Goal: Information Seeking & Learning: Find specific fact

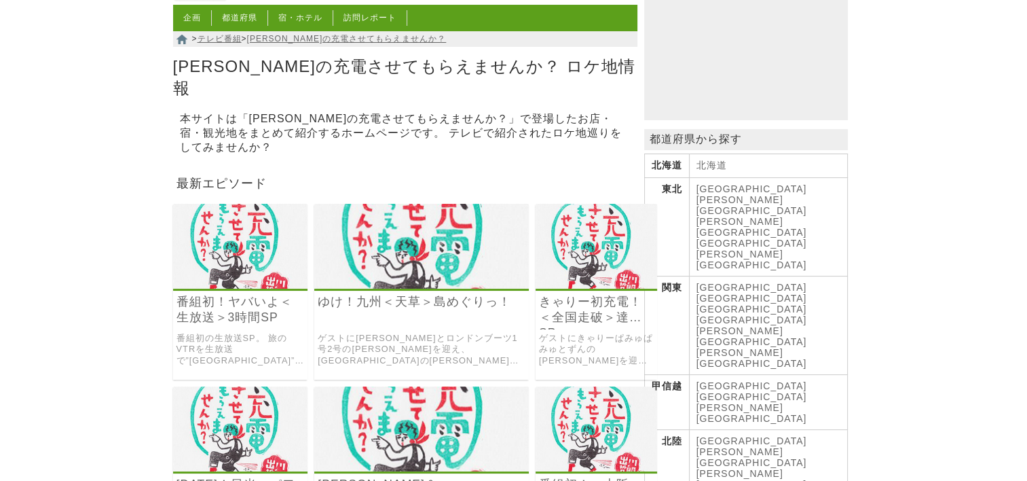
scroll to position [204, 0]
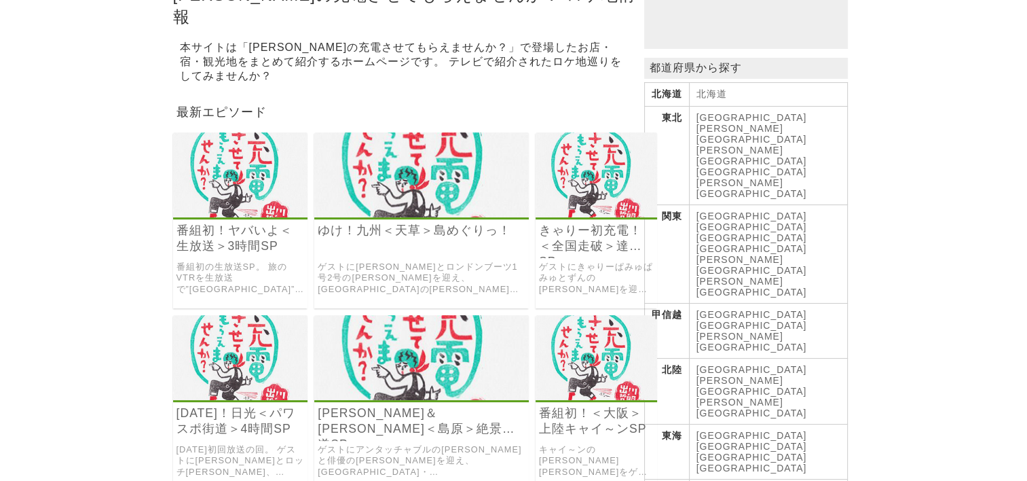
click at [744, 440] on link "[GEOGRAPHIC_DATA]" at bounding box center [751, 445] width 111 height 11
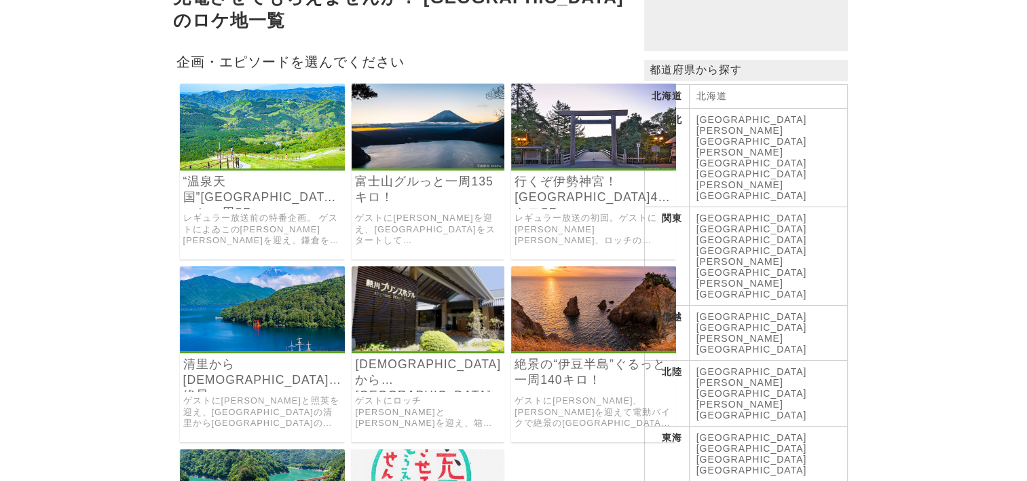
scroll to position [204, 0]
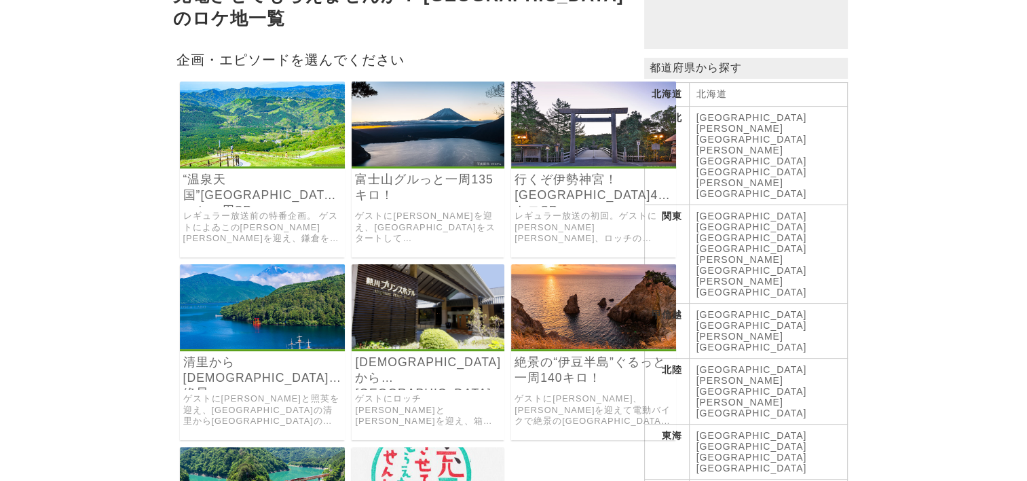
click at [280, 451] on img at bounding box center [263, 489] width 166 height 85
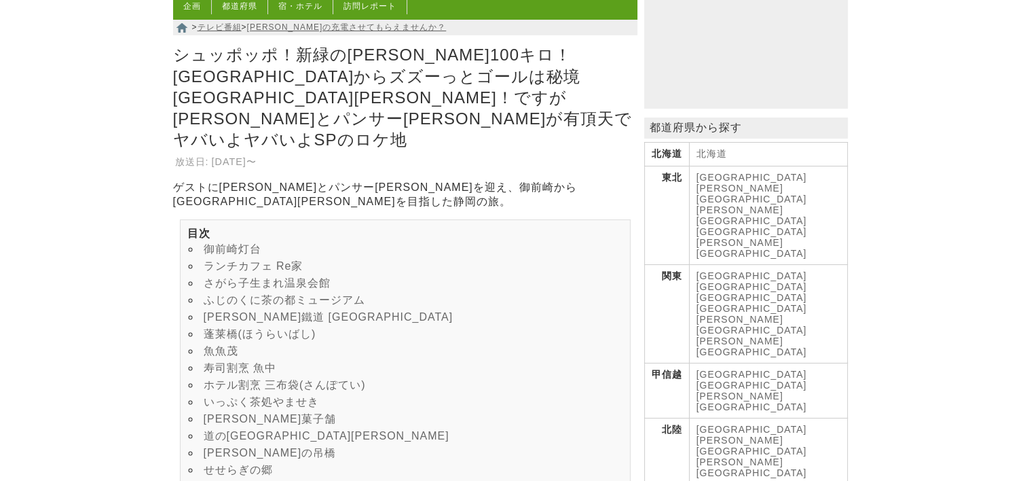
scroll to position [204, 0]
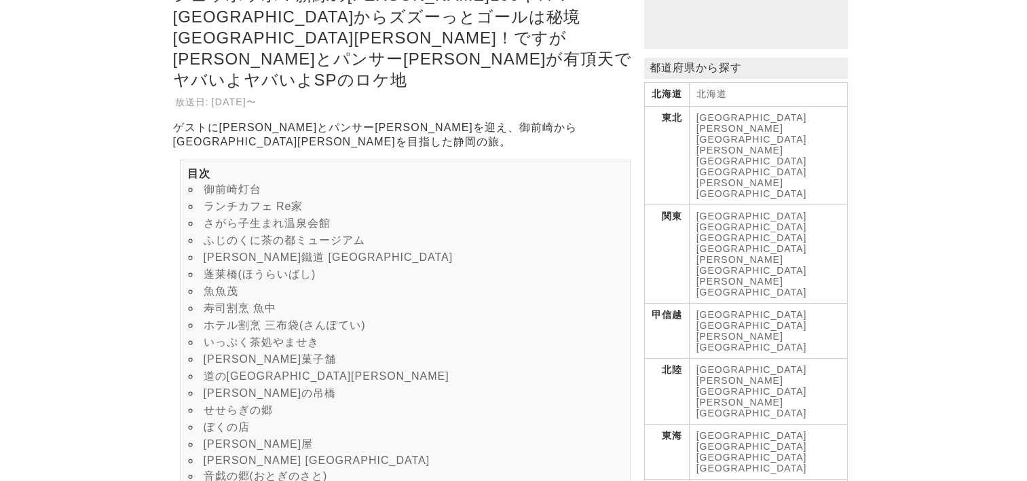
click at [247, 336] on link "いっぷく茶処やませき" at bounding box center [261, 342] width 115 height 12
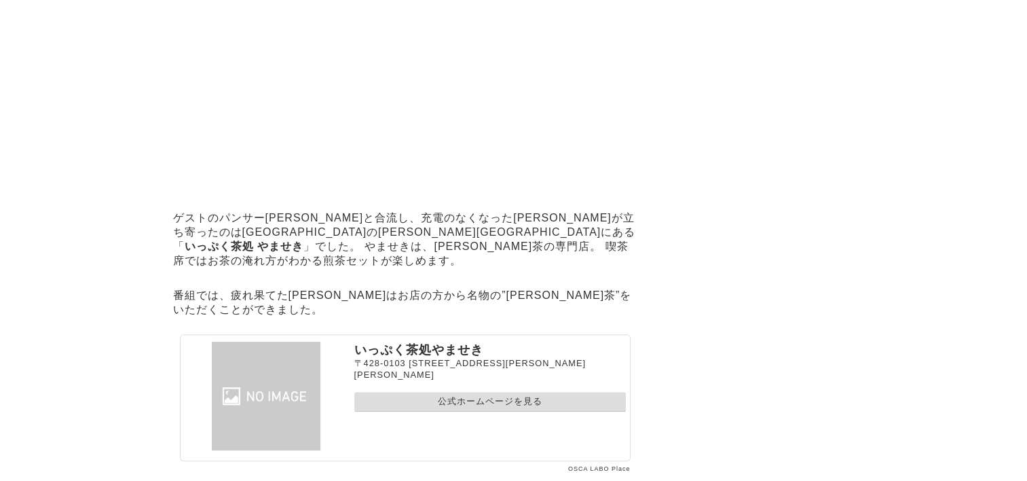
scroll to position [5554, 0]
click at [415, 391] on link "公式ホームページを見る" at bounding box center [489, 401] width 271 height 20
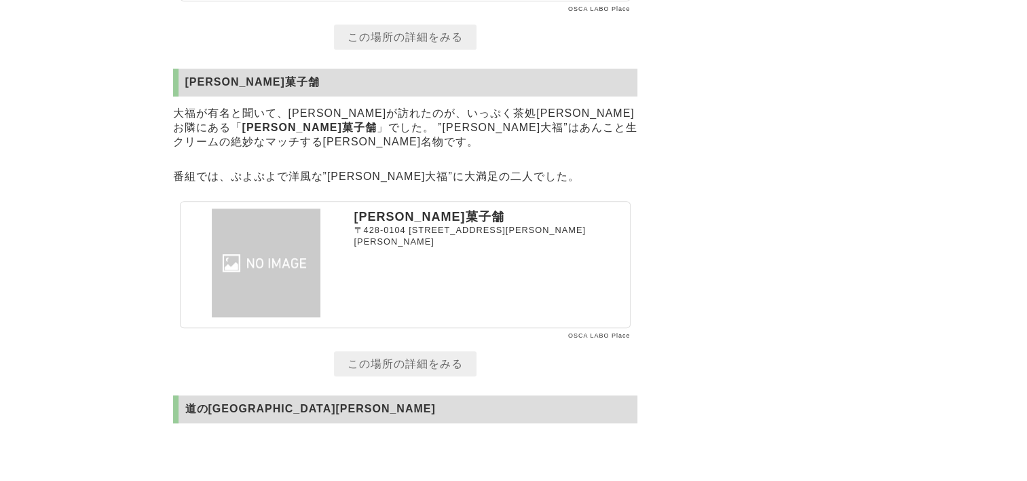
scroll to position [6029, 0]
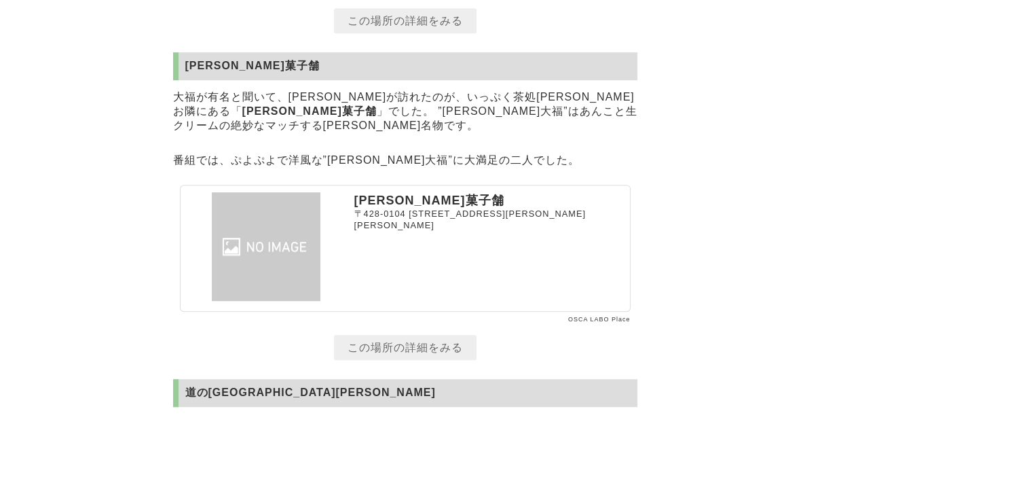
click at [409, 335] on link "この場所の詳細をみる" at bounding box center [405, 347] width 143 height 25
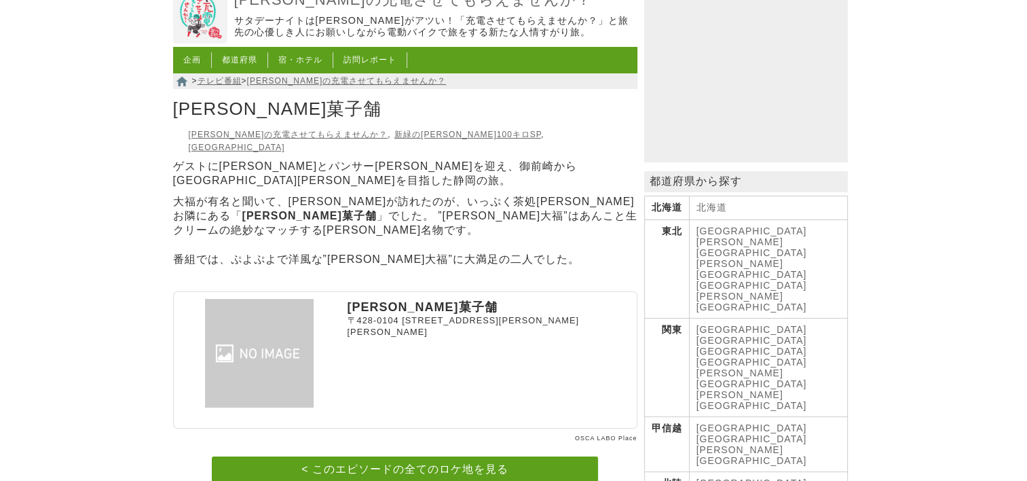
scroll to position [68, 0]
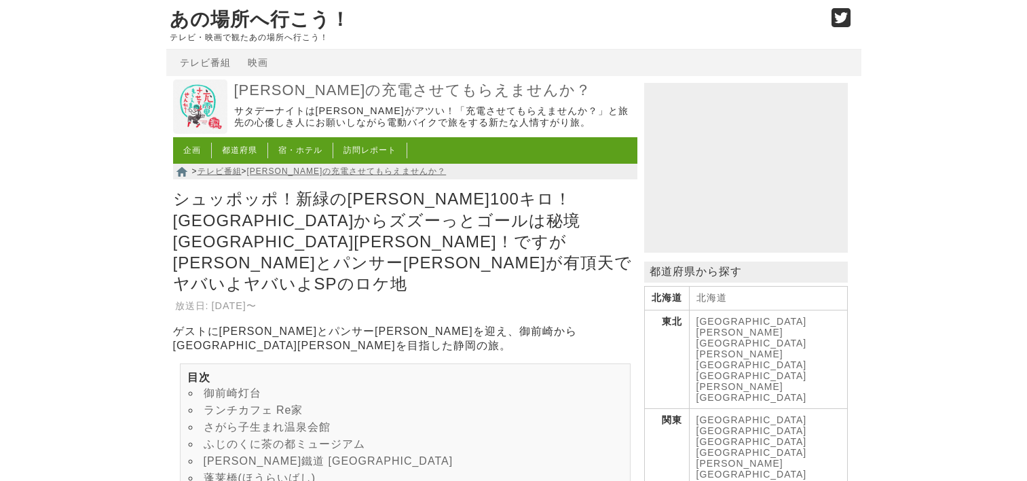
scroll to position [6029, 0]
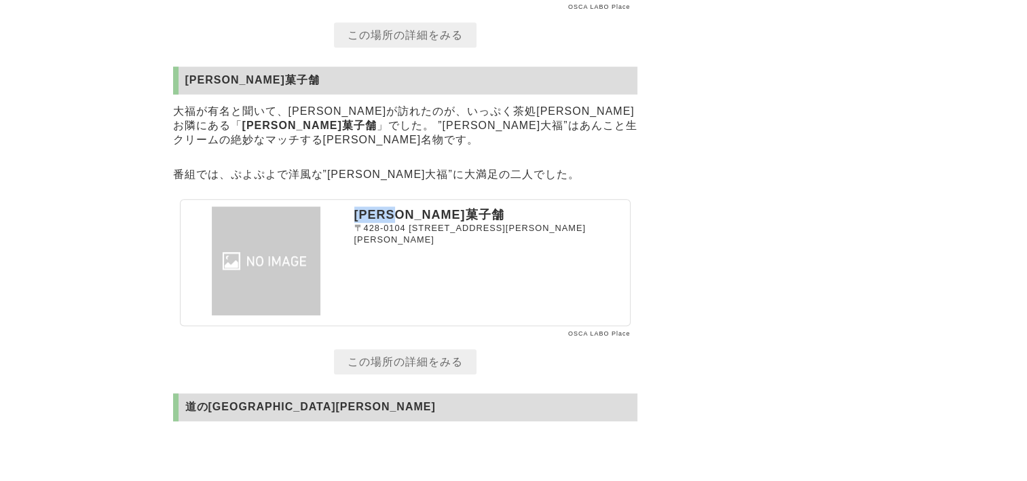
drag, startPoint x: 354, startPoint y: 147, endPoint x: 429, endPoint y: 147, distance: 74.7
click at [429, 206] on p "[PERSON_NAME]菓子舗" at bounding box center [489, 214] width 271 height 16
drag, startPoint x: 429, startPoint y: 147, endPoint x: 379, endPoint y: 151, distance: 49.7
copy p "[PERSON_NAME]菓子舗"
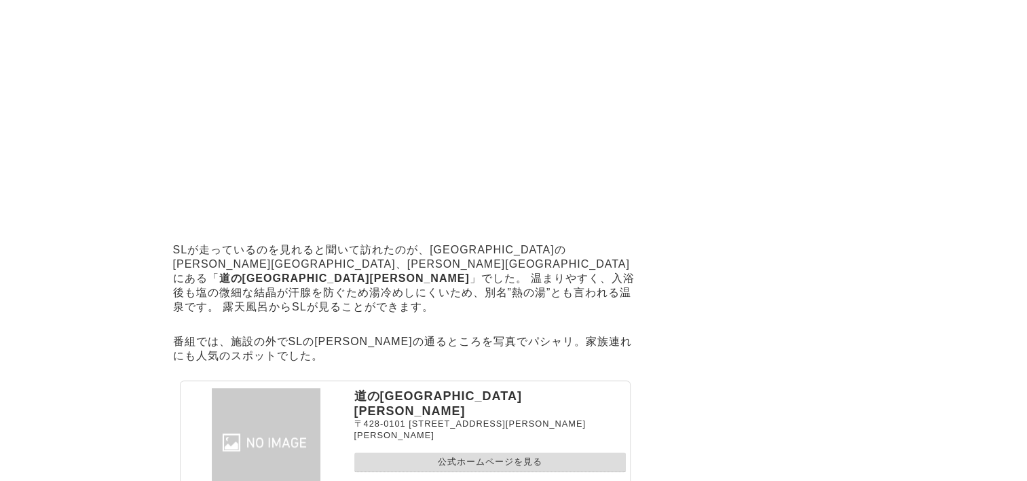
scroll to position [6504, 0]
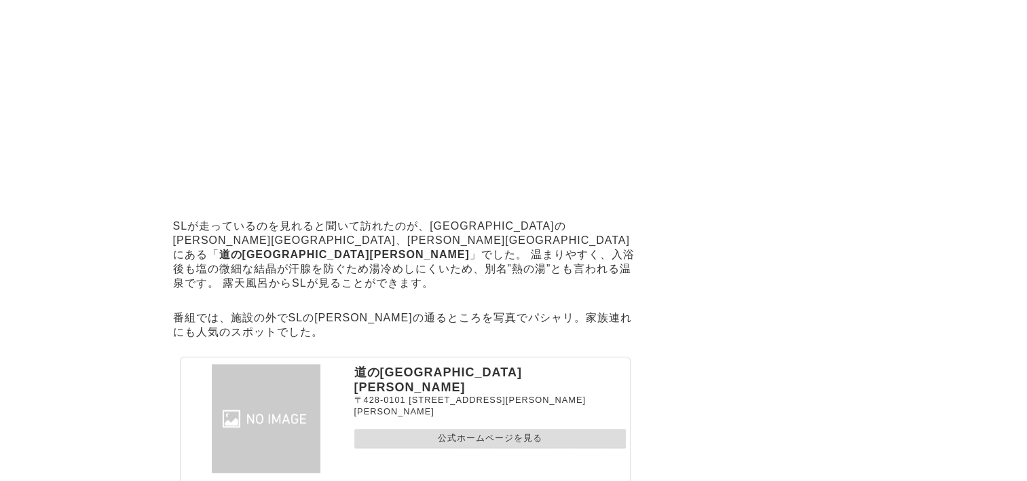
click at [486, 428] on link "公式ホームページを見る" at bounding box center [489, 438] width 271 height 20
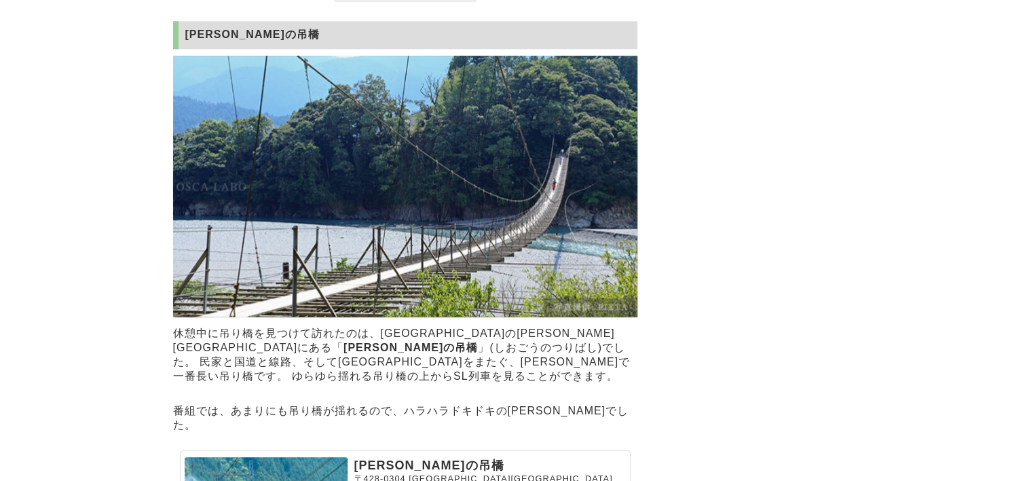
scroll to position [7115, 0]
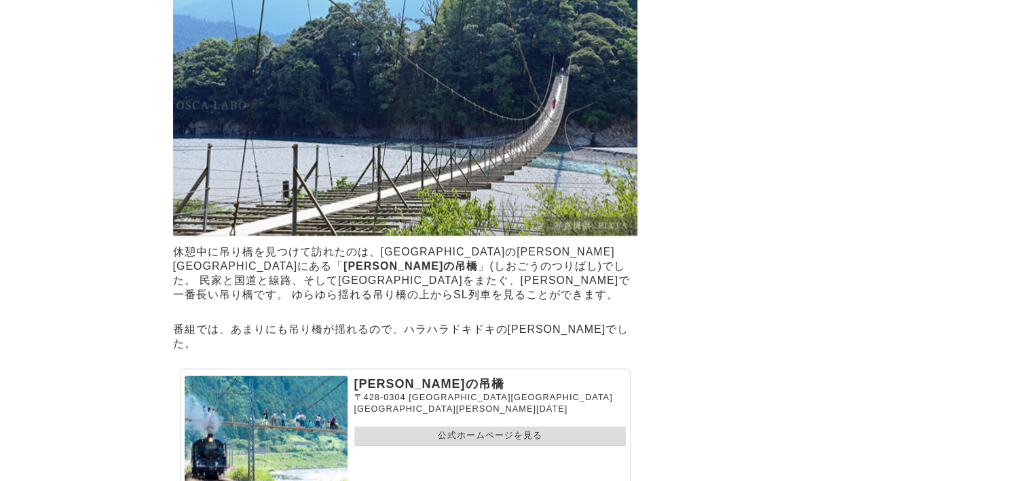
click at [524, 426] on link "公式ホームページを見る" at bounding box center [489, 436] width 271 height 20
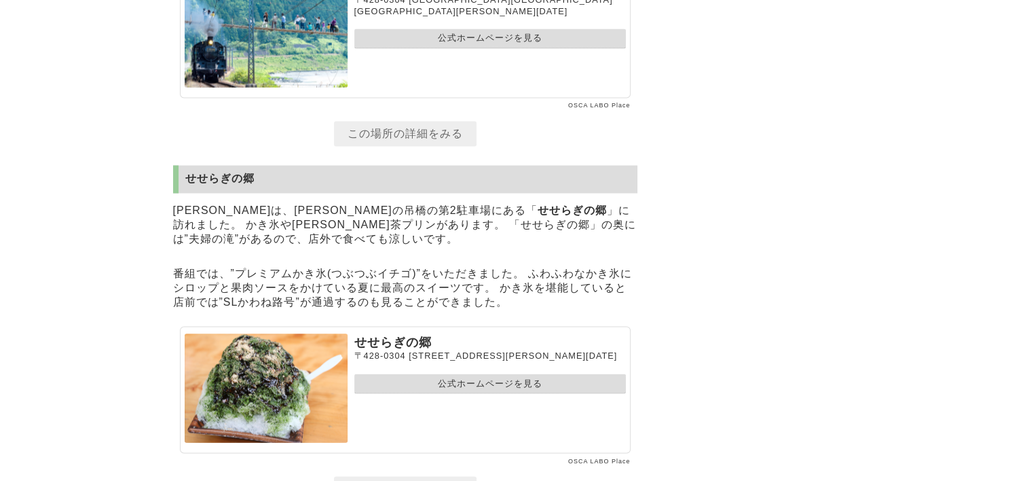
scroll to position [7522, 0]
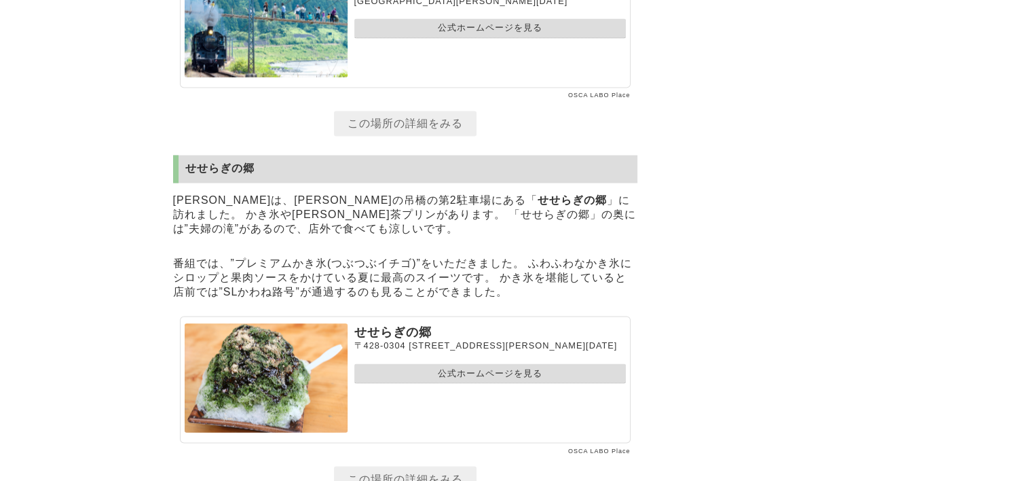
click at [469, 363] on link "公式ホームページを見る" at bounding box center [489, 373] width 271 height 20
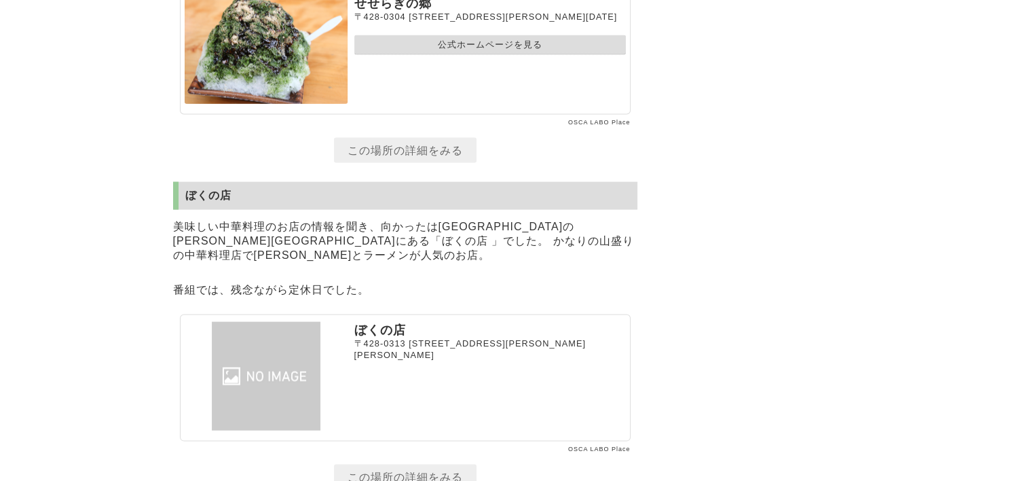
scroll to position [7861, 0]
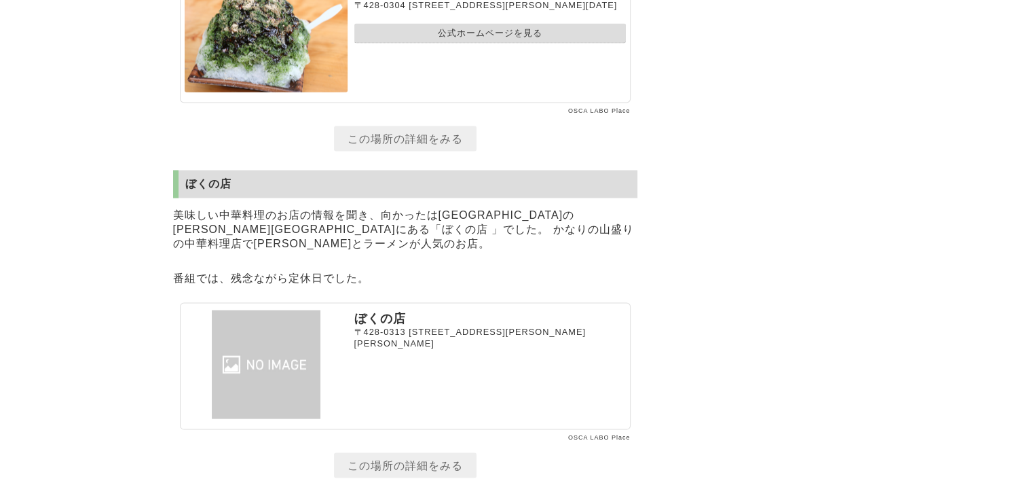
click at [391, 453] on link "この場所の詳細をみる" at bounding box center [405, 465] width 143 height 25
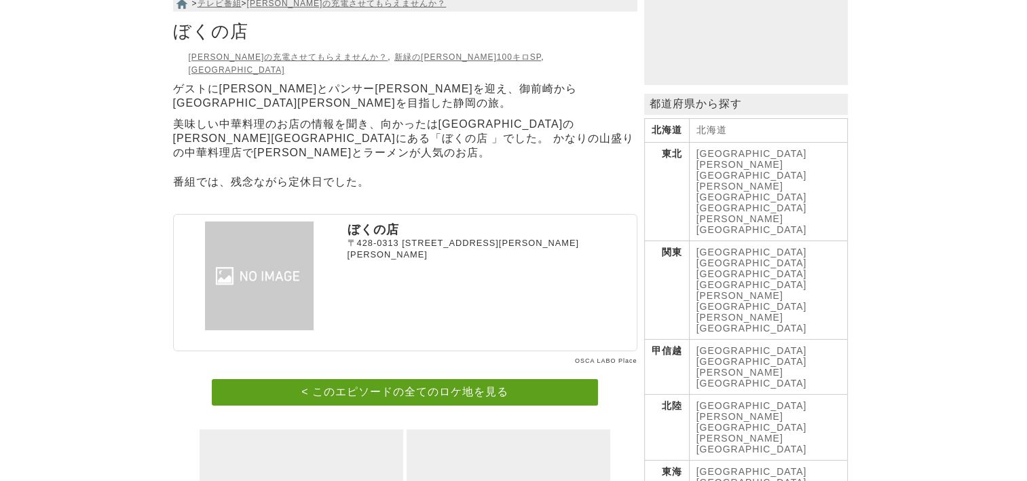
scroll to position [204, 0]
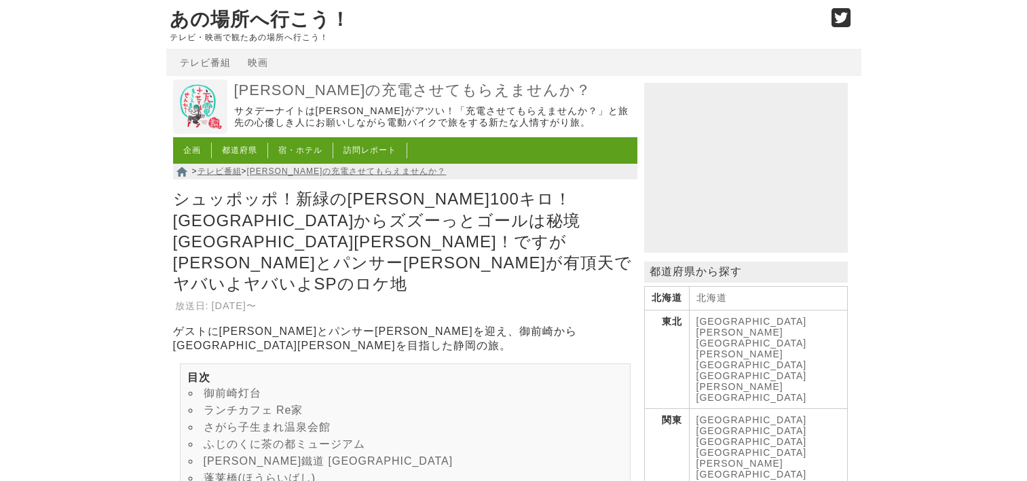
scroll to position [7861, 0]
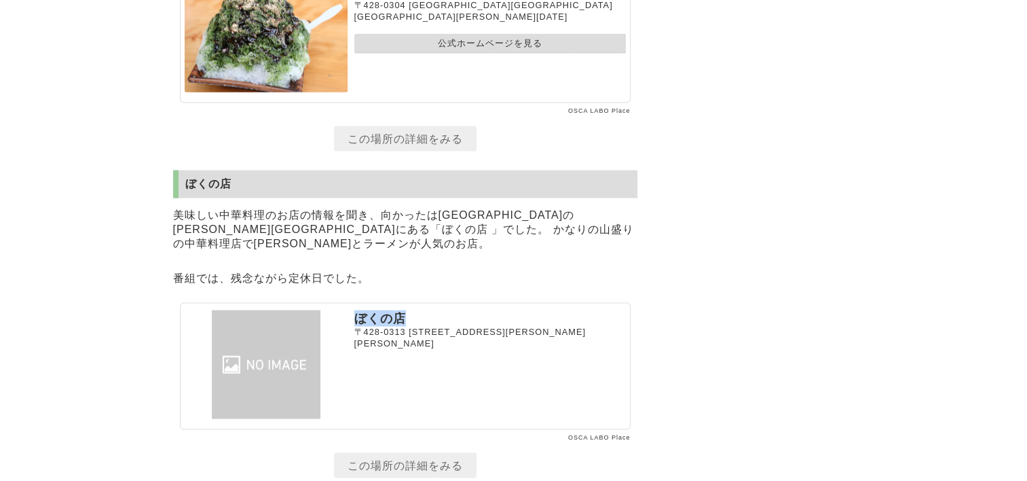
drag, startPoint x: 355, startPoint y: 260, endPoint x: 404, endPoint y: 258, distance: 48.9
click at [404, 310] on p "ぼくの店" at bounding box center [489, 318] width 271 height 16
drag, startPoint x: 404, startPoint y: 258, endPoint x: 388, endPoint y: 257, distance: 15.6
copy p "ぼくの店"
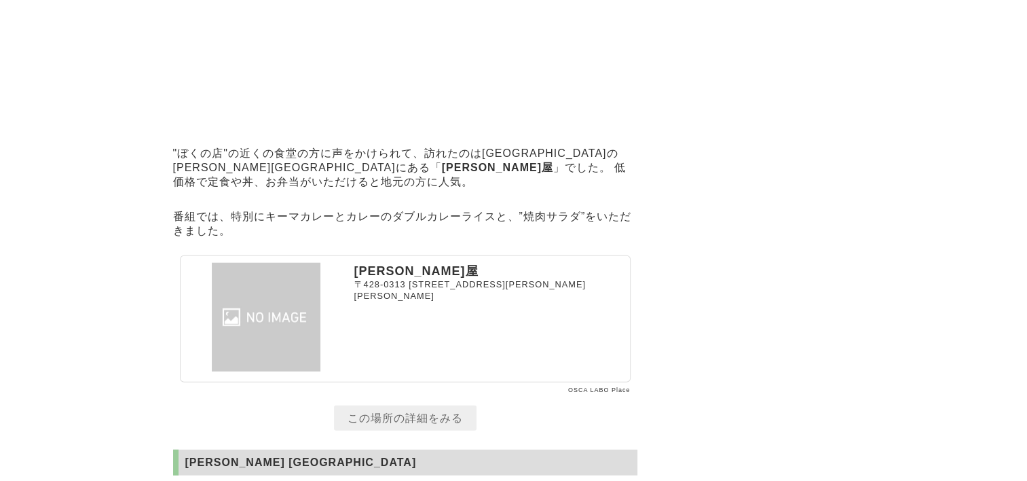
scroll to position [8540, 0]
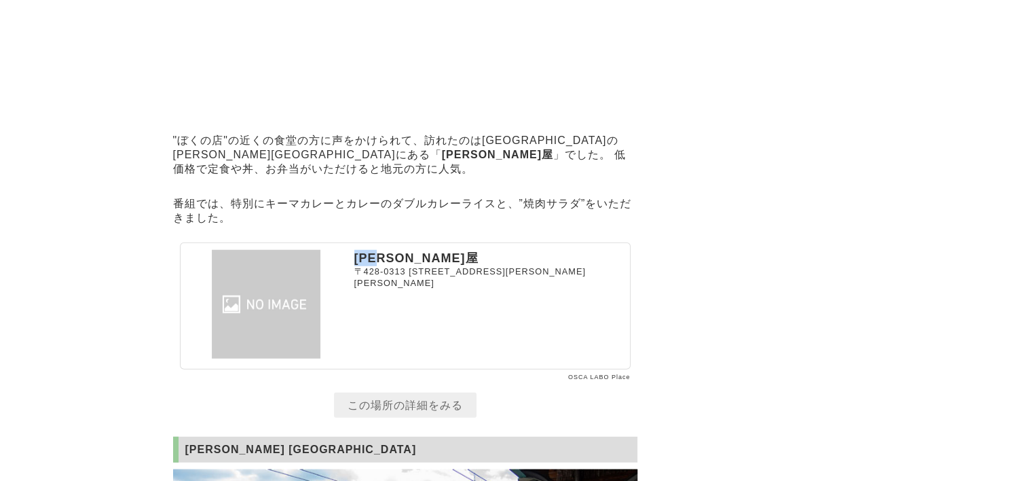
drag, startPoint x: 356, startPoint y: 200, endPoint x: 390, endPoint y: 198, distance: 34.0
click at [390, 250] on p "[PERSON_NAME]屋" at bounding box center [489, 258] width 271 height 16
click at [525, 334] on section "梅野屋 "ぼくの店"の近くの食堂の方に声をかけられて、訪れたのは静岡県の川根本町にある「 梅野屋 」でした。 低価格で定食や丼、お弁当がいただけると地元の方に…" at bounding box center [405, 115] width 464 height 595
click at [445, 392] on link "この場所の詳細をみる" at bounding box center [405, 404] width 143 height 25
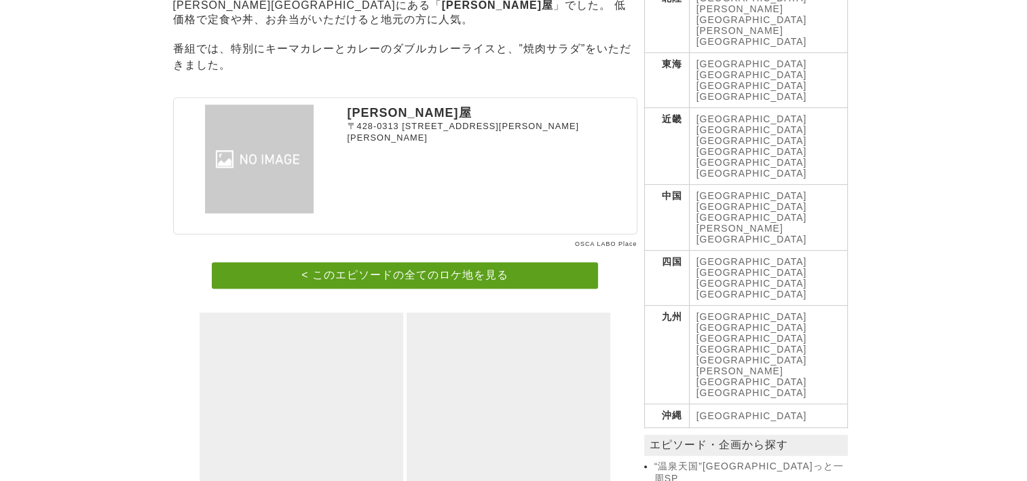
scroll to position [611, 0]
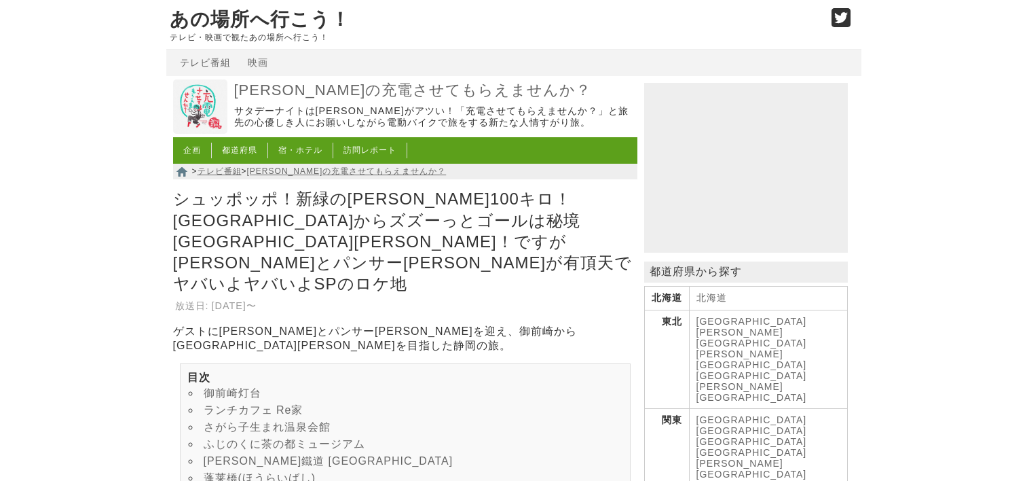
scroll to position [8540, 0]
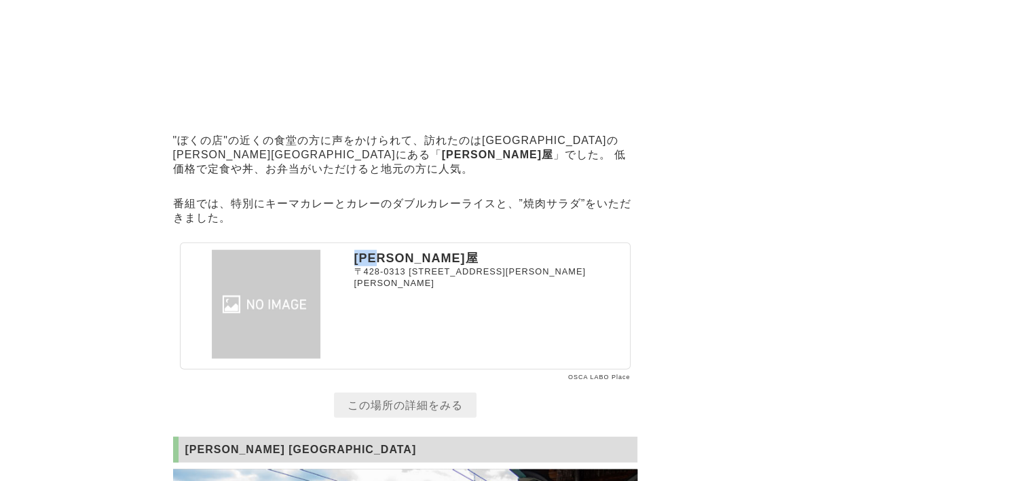
drag, startPoint x: 356, startPoint y: 202, endPoint x: 388, endPoint y: 202, distance: 31.2
click at [388, 250] on p "[PERSON_NAME]屋" at bounding box center [489, 258] width 271 height 16
copy p "[PERSON_NAME]屋"
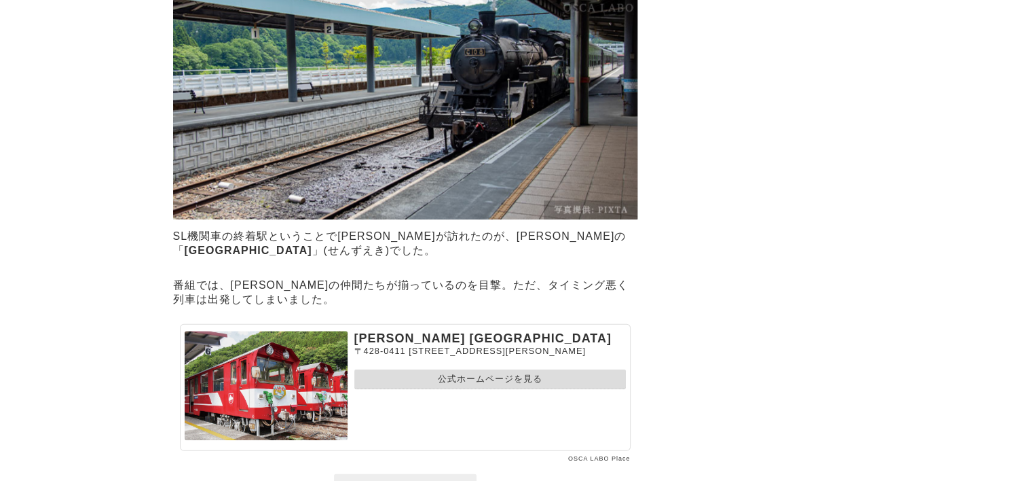
scroll to position [9083, 0]
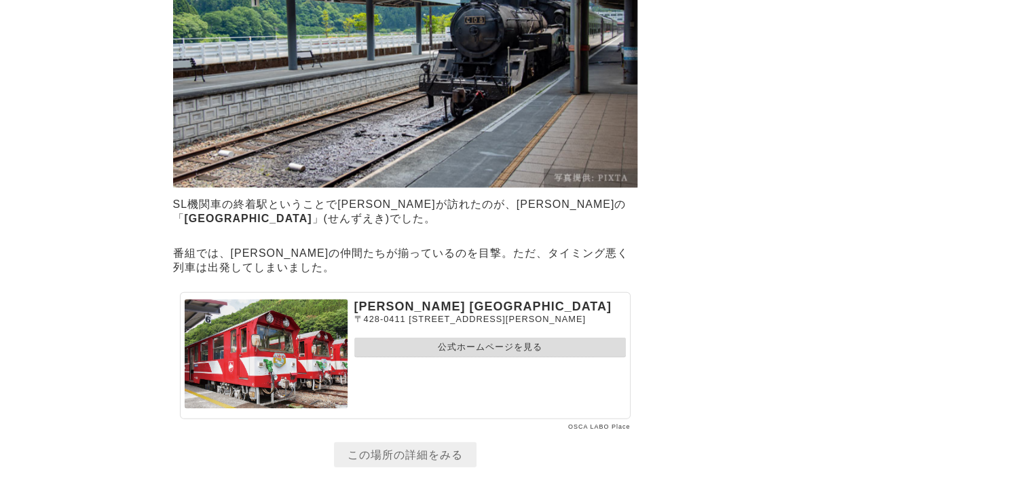
click at [468, 337] on link "公式ホームページを見る" at bounding box center [489, 347] width 271 height 20
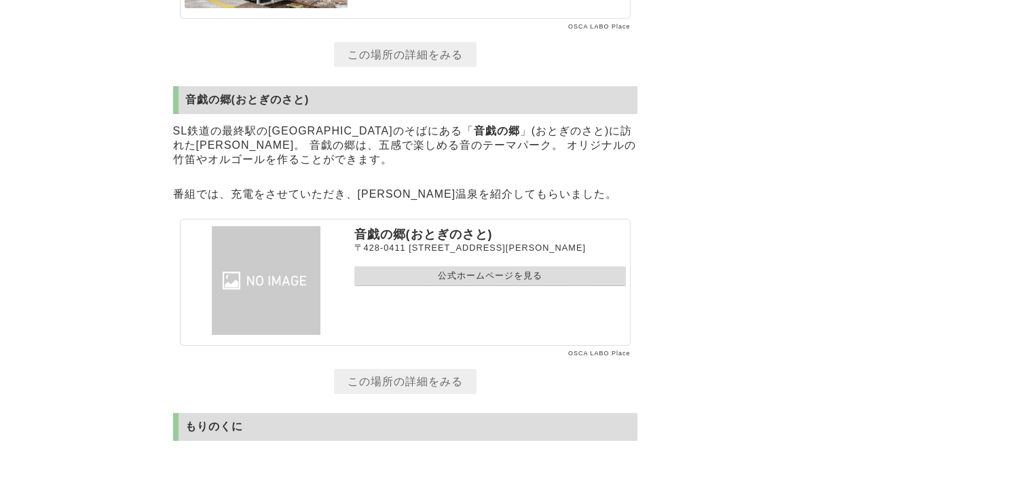
scroll to position [9490, 0]
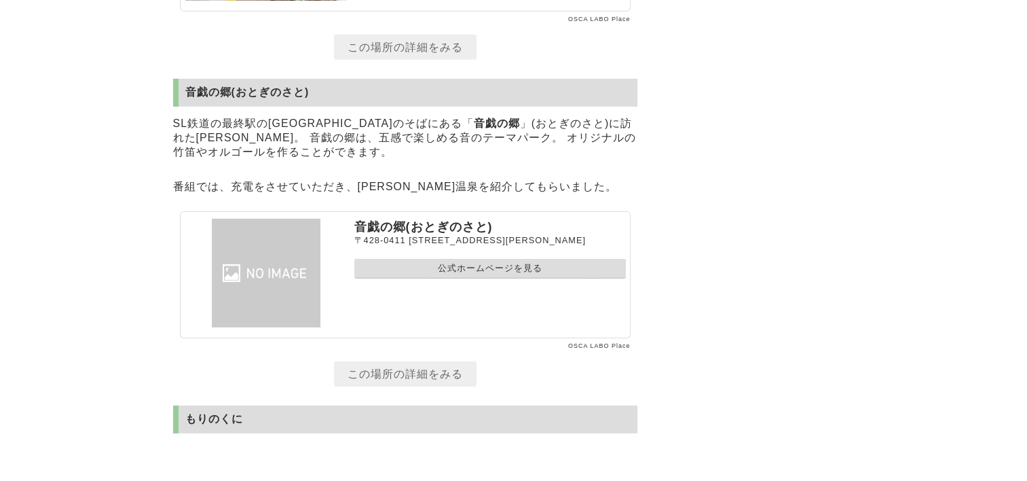
click at [467, 259] on link "公式ホームページを見る" at bounding box center [489, 269] width 271 height 20
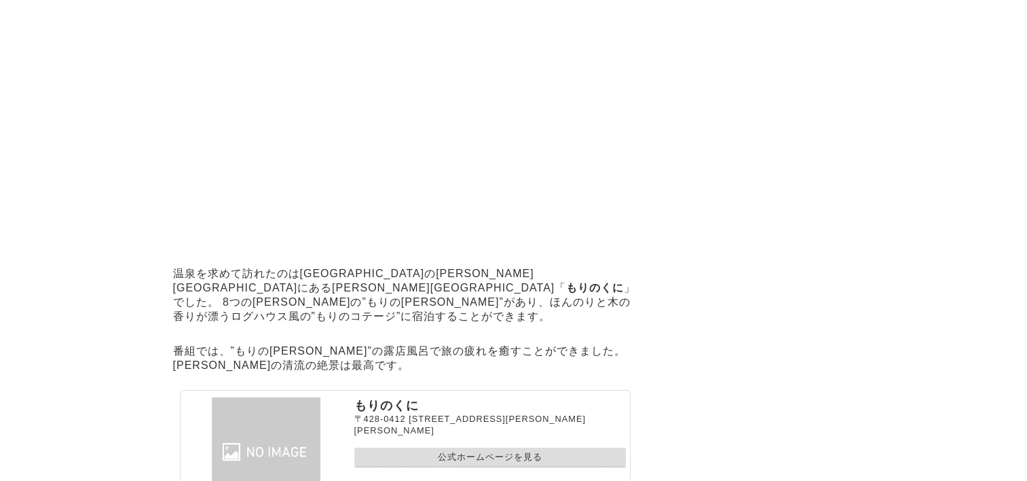
scroll to position [10026, 0]
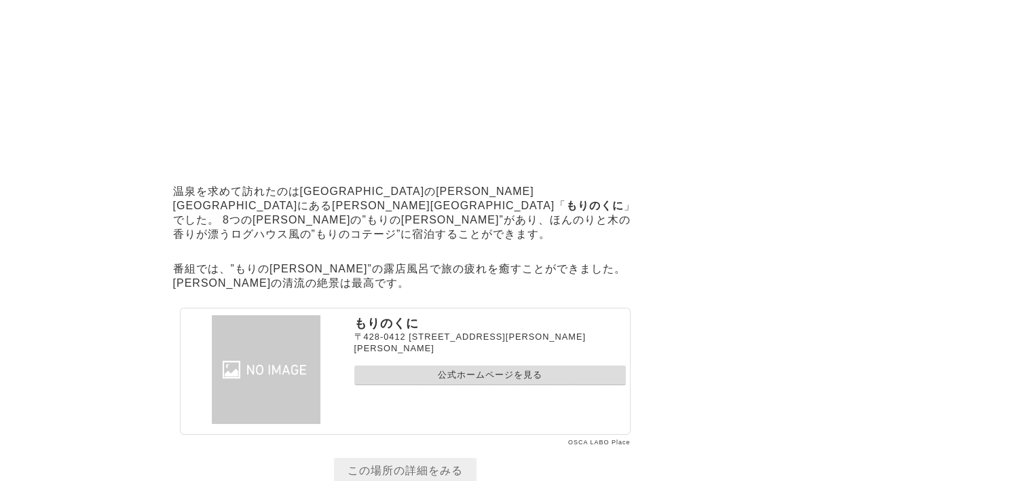
click at [456, 365] on link "公式ホームページを見る" at bounding box center [489, 375] width 271 height 20
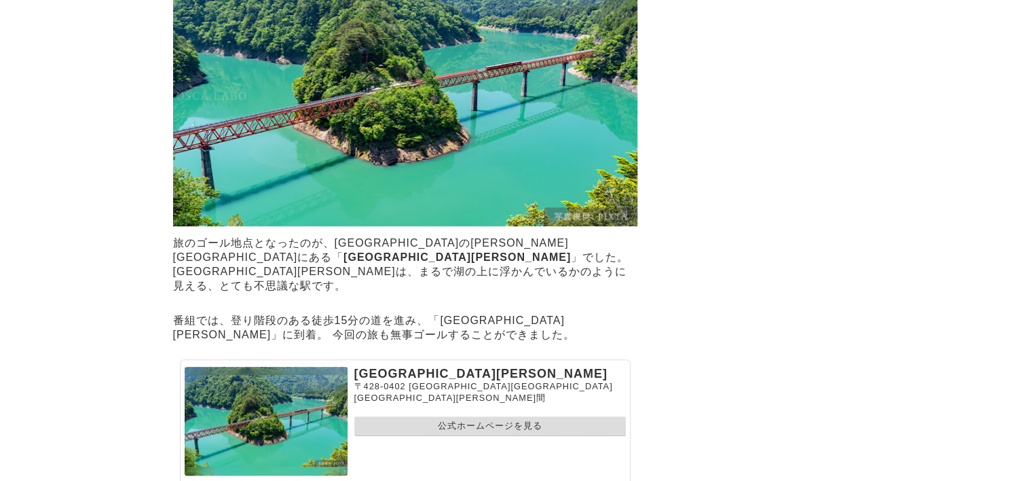
scroll to position [10637, 0]
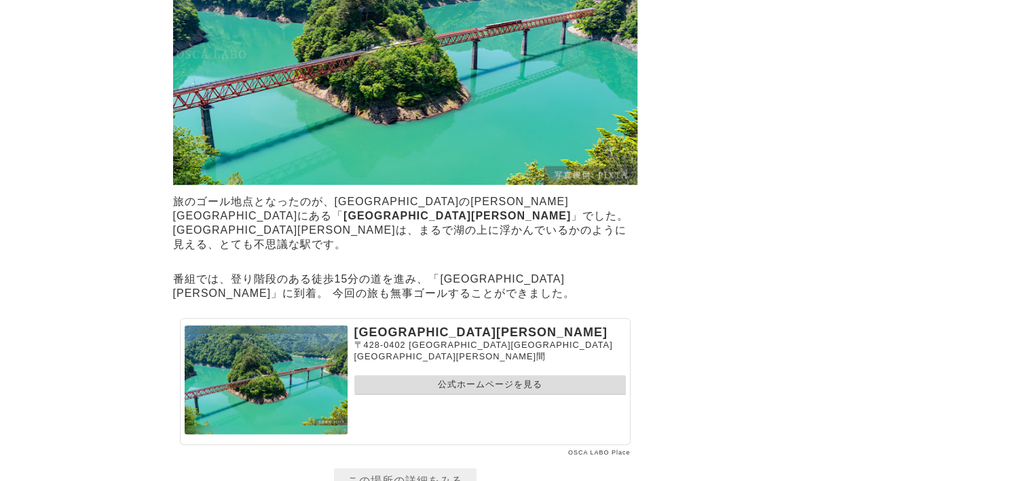
click at [490, 375] on link "公式ホームページを見る" at bounding box center [489, 385] width 271 height 20
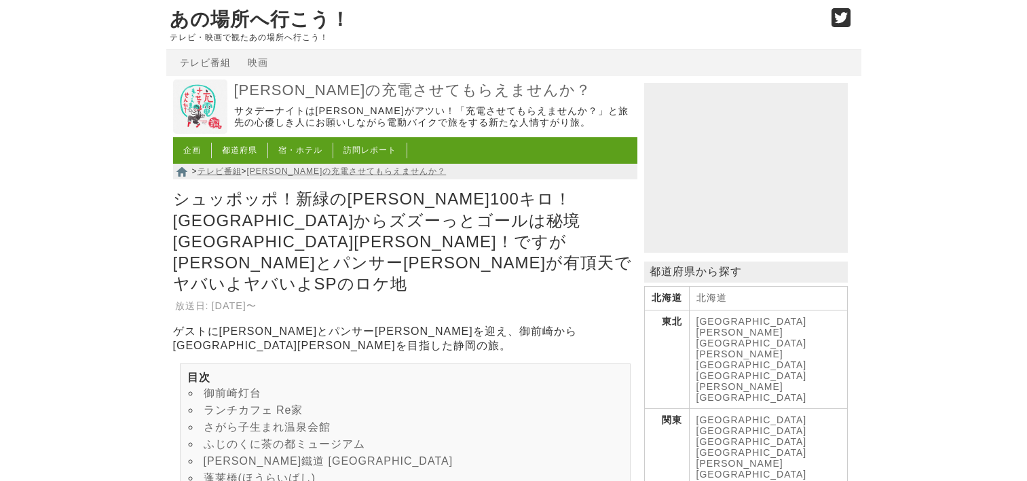
scroll to position [10637, 0]
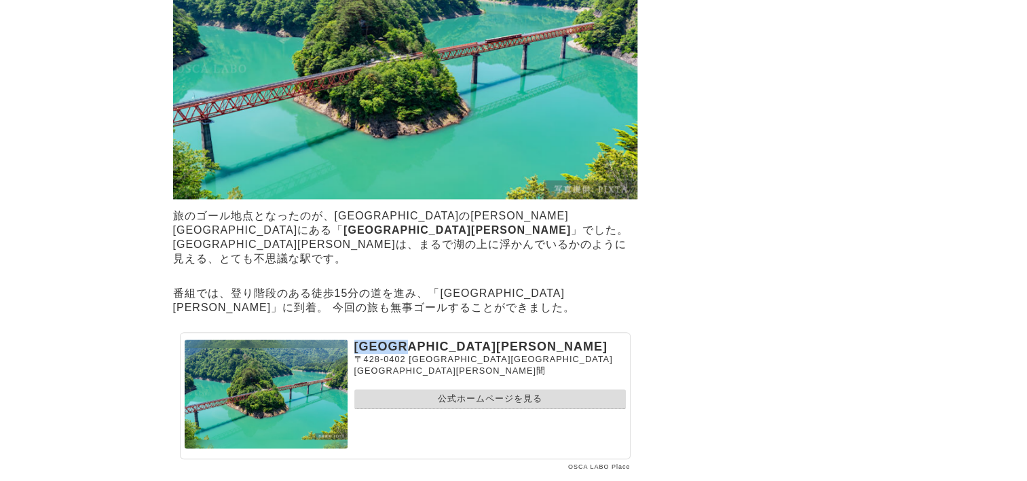
drag, startPoint x: 357, startPoint y: 288, endPoint x: 445, endPoint y: 287, distance: 88.2
click at [445, 339] on p "奥大井湖上駅" at bounding box center [489, 346] width 271 height 14
drag, startPoint x: 445, startPoint y: 287, endPoint x: 415, endPoint y: 285, distance: 30.6
copy p "奥大井湖上駅"
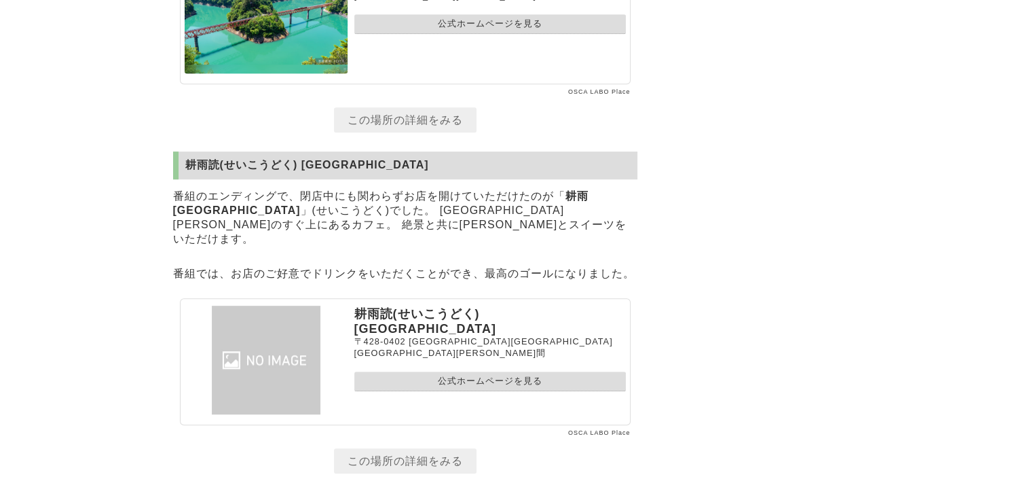
scroll to position [11112, 0]
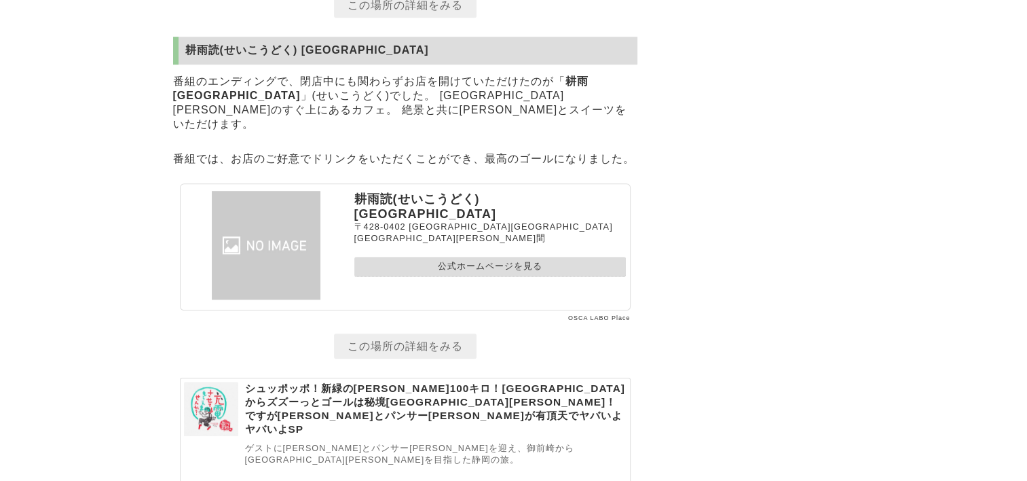
click at [394, 257] on link "公式ホームページを見る" at bounding box center [489, 267] width 271 height 20
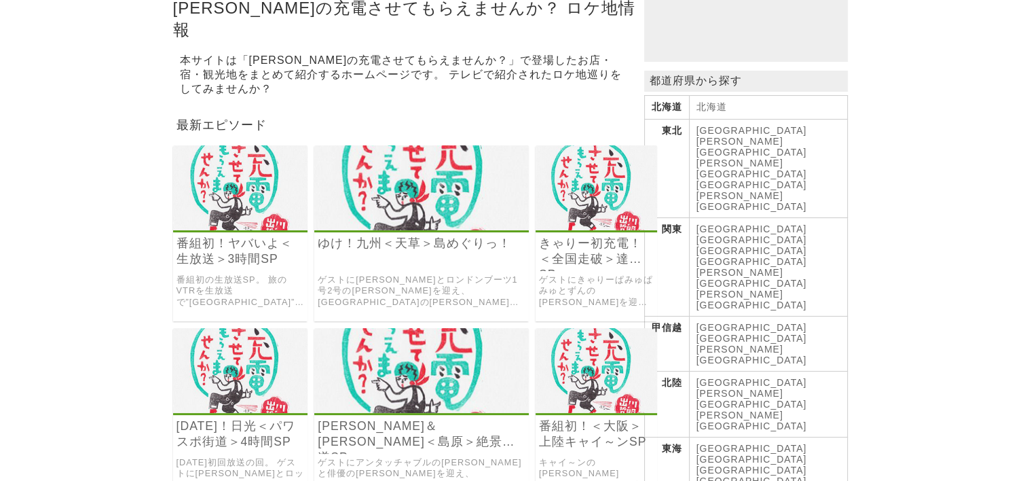
scroll to position [136, 0]
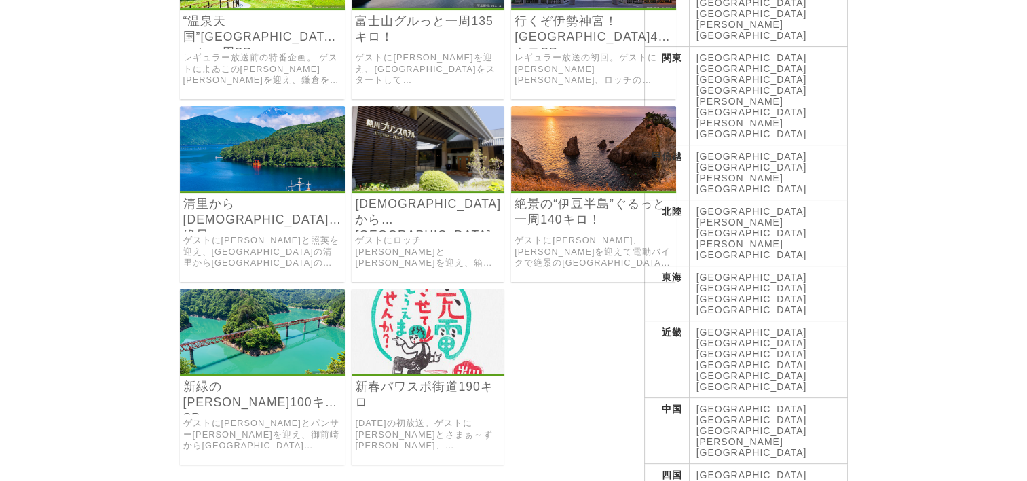
scroll to position [407, 0]
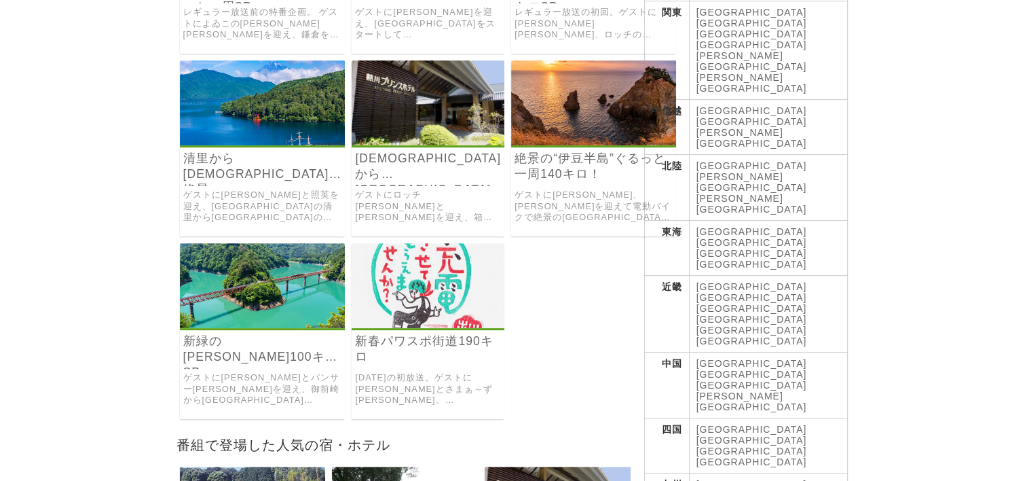
click at [392, 341] on link "新春パワスポ街道190キロ" at bounding box center [428, 348] width 146 height 31
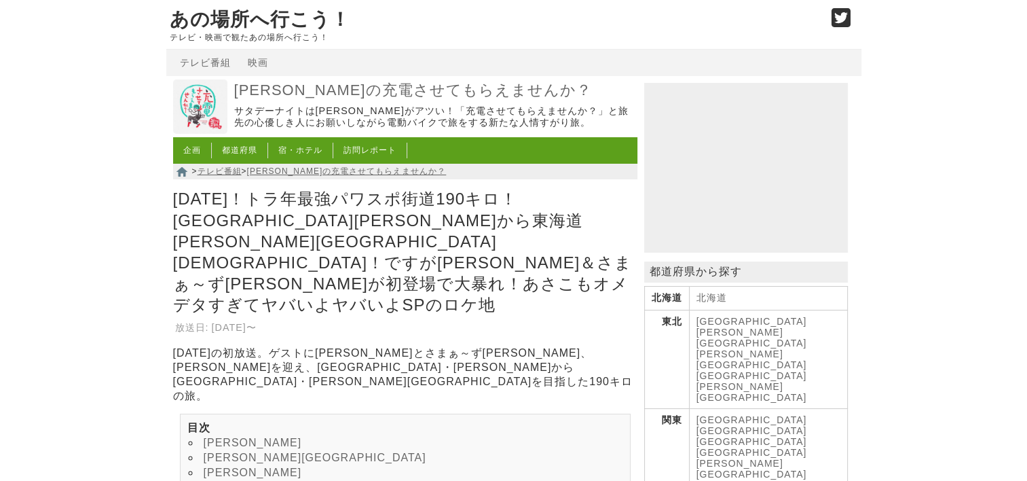
click at [214, 436] on link "[PERSON_NAME]" at bounding box center [253, 442] width 98 height 12
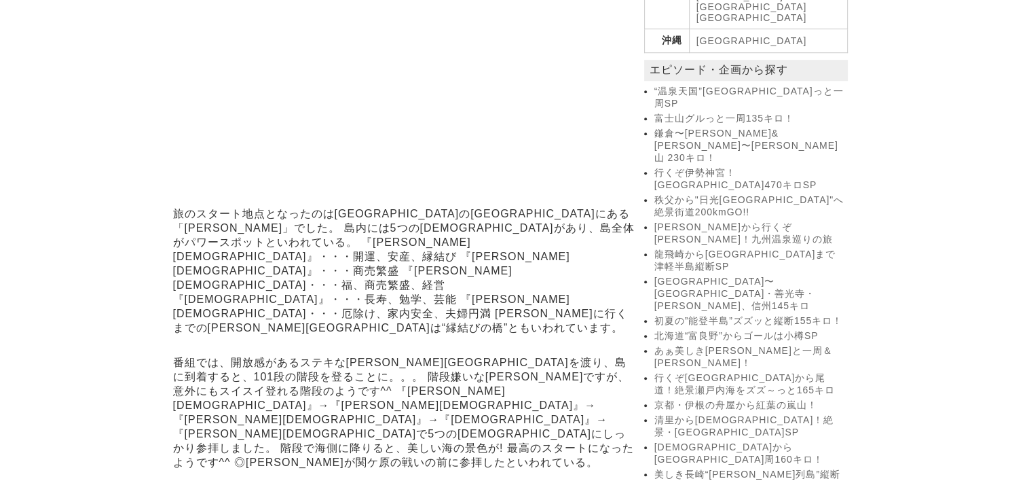
scroll to position [1028, 0]
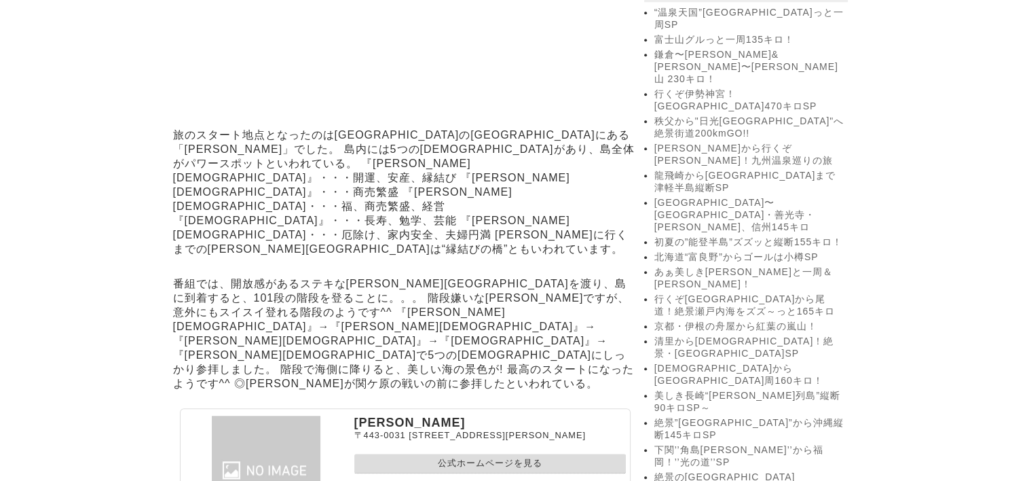
click at [440, 453] on link "公式ホームページを見る" at bounding box center [489, 463] width 271 height 20
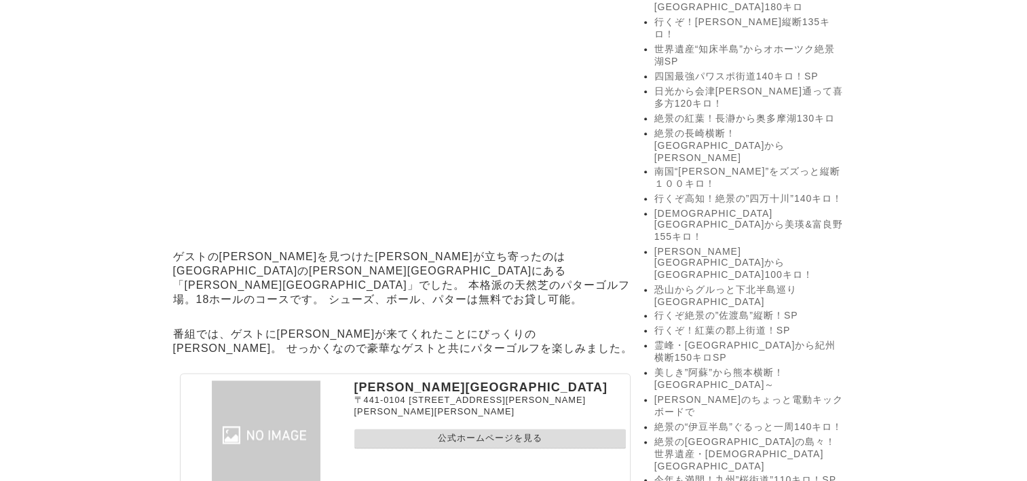
scroll to position [1707, 0]
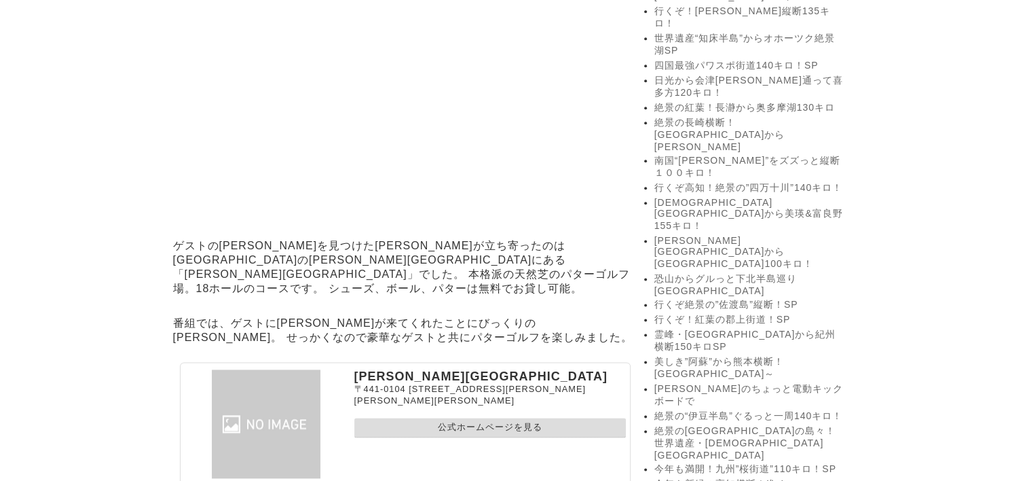
click at [502, 417] on link "公式ホームページを見る" at bounding box center [489, 427] width 271 height 20
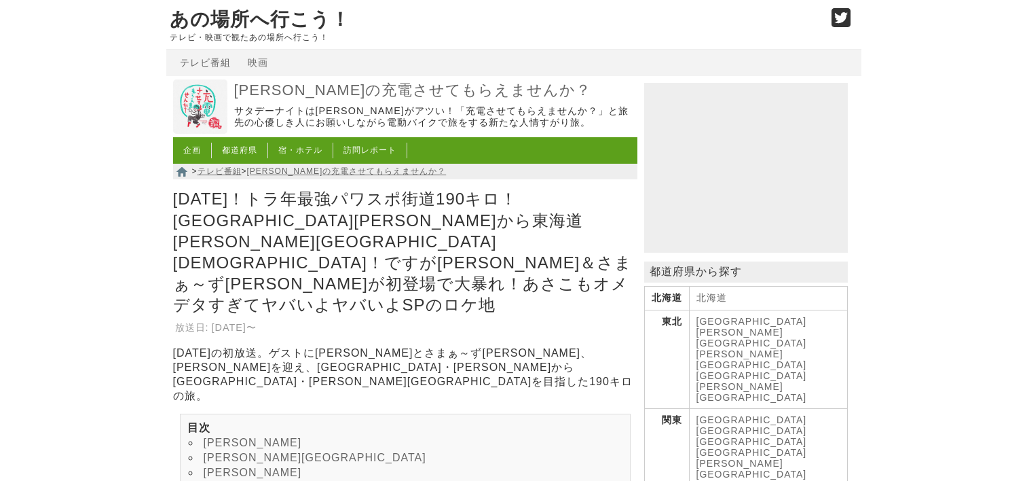
scroll to position [1707, 0]
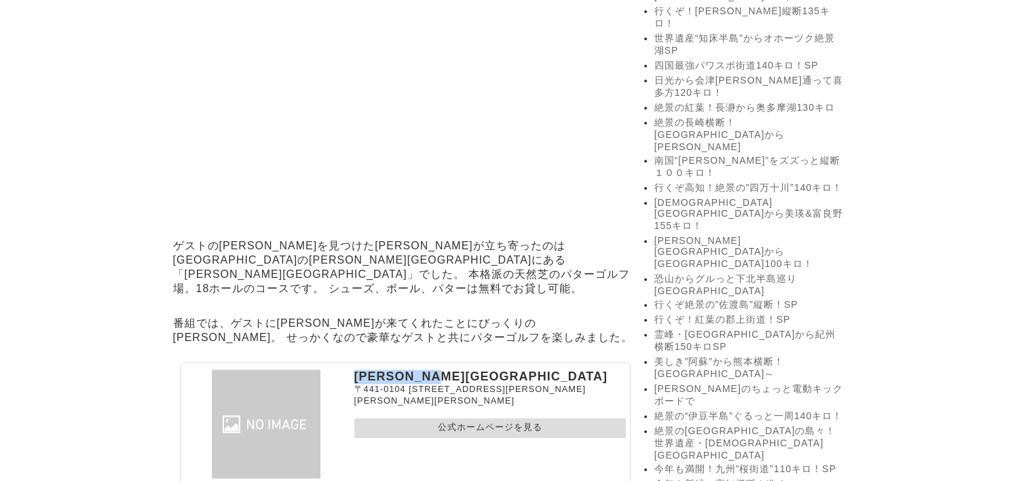
drag, startPoint x: 356, startPoint y: 287, endPoint x: 480, endPoint y: 284, distance: 124.2
click at [480, 369] on p "[PERSON_NAME][GEOGRAPHIC_DATA]" at bounding box center [489, 376] width 271 height 14
copy p "[PERSON_NAME][GEOGRAPHIC_DATA]"
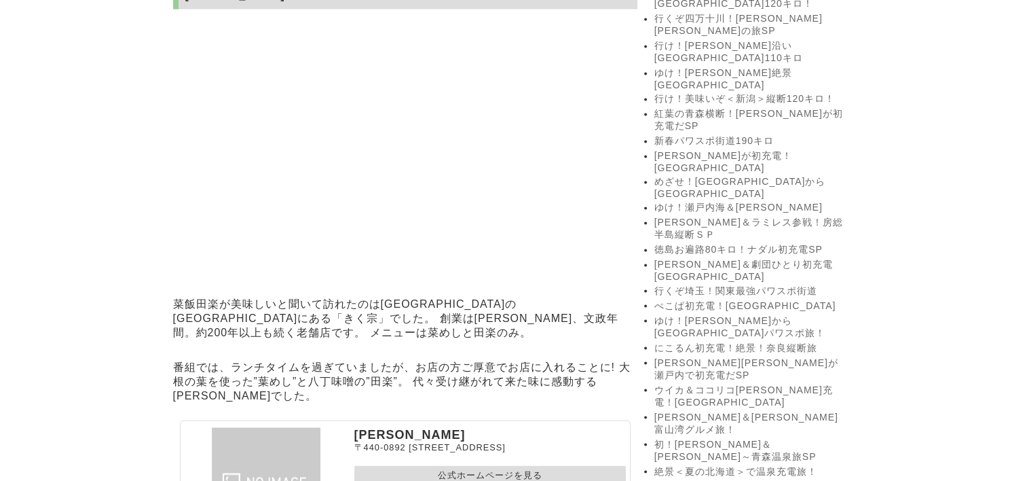
scroll to position [2318, 0]
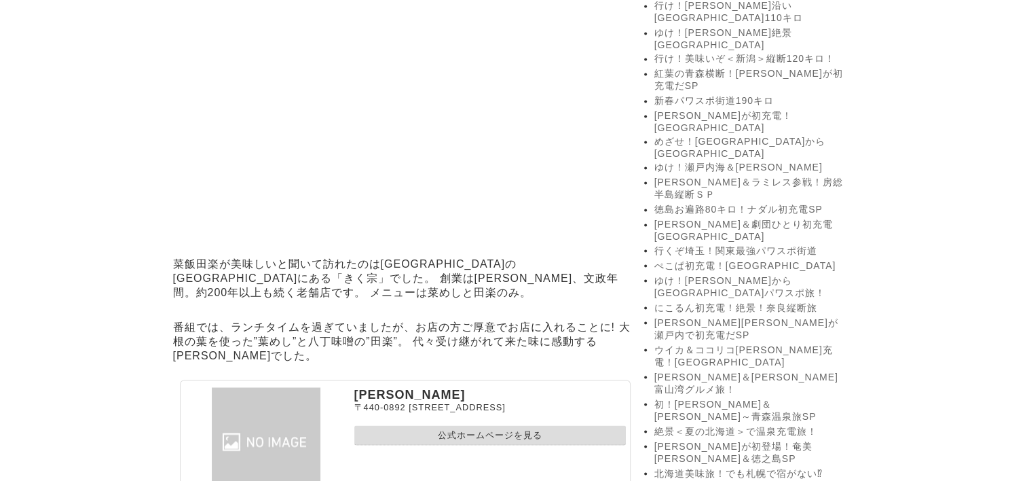
click at [392, 425] on link "公式ホームページを見る" at bounding box center [489, 435] width 271 height 20
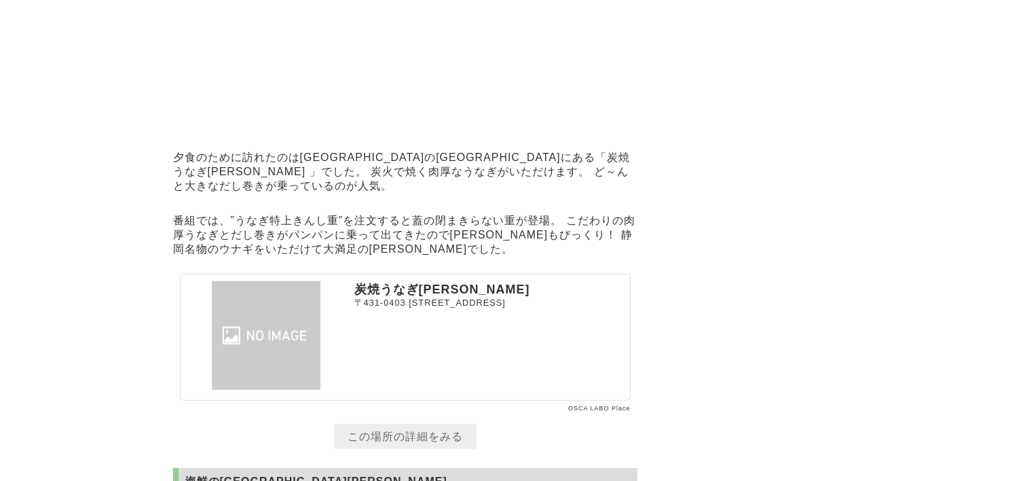
scroll to position [3064, 0]
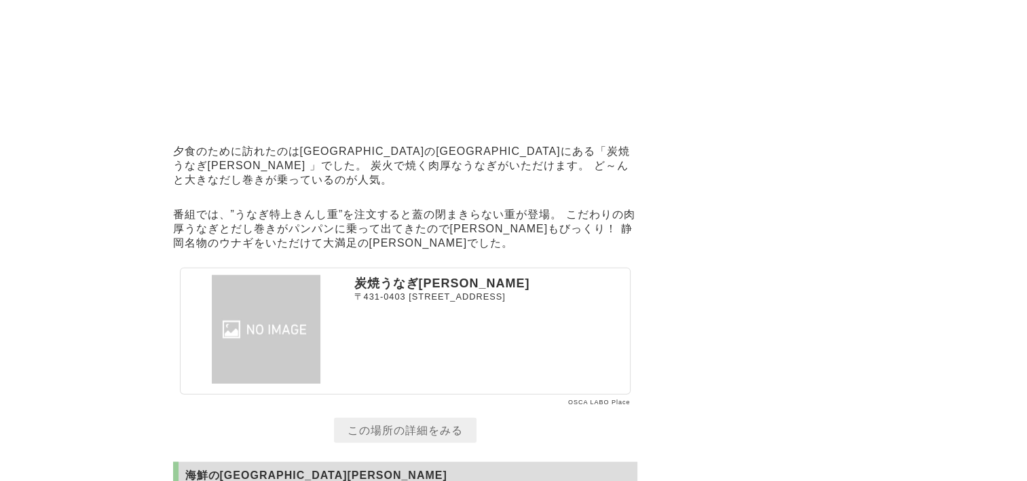
click at [421, 417] on link "この場所の詳細をみる" at bounding box center [405, 429] width 143 height 25
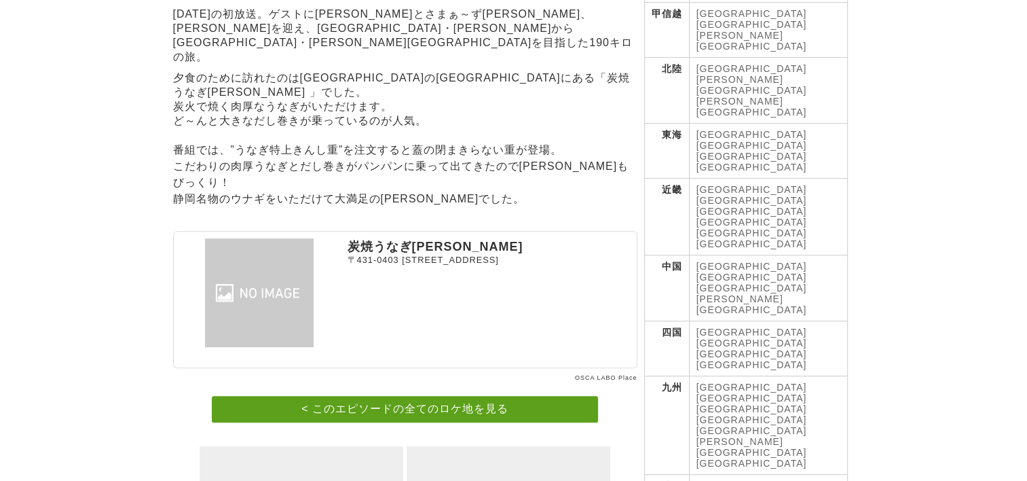
scroll to position [543, 0]
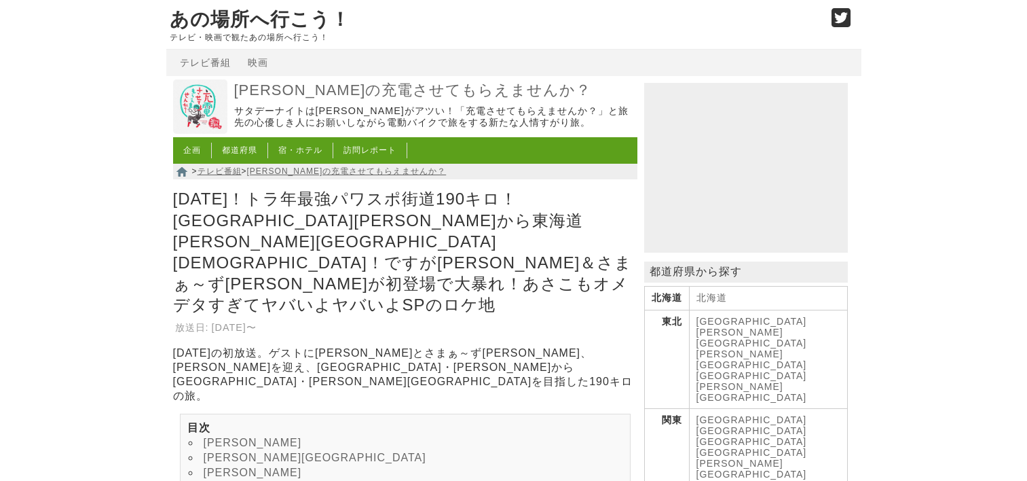
scroll to position [3064, 0]
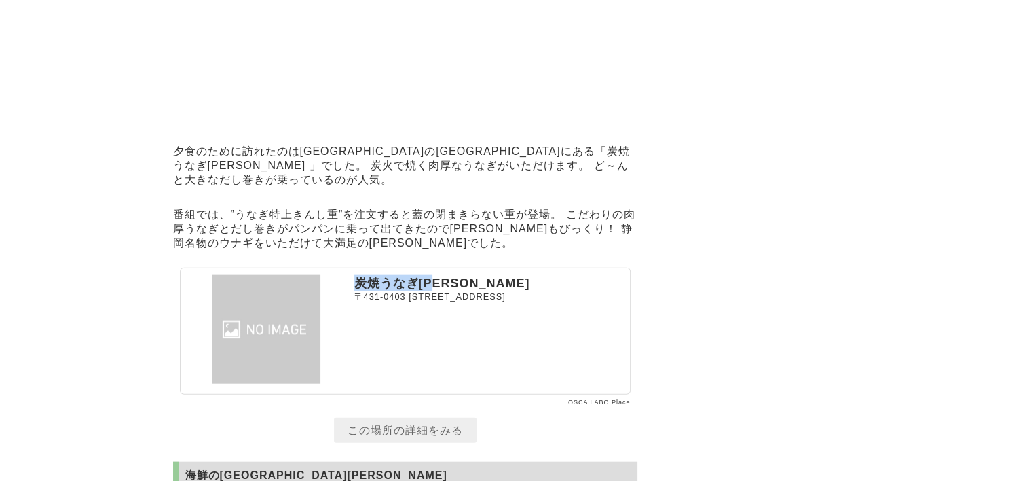
drag, startPoint x: 357, startPoint y: 193, endPoint x: 459, endPoint y: 182, distance: 103.1
click at [459, 275] on p "炭焼うなぎ[PERSON_NAME]" at bounding box center [489, 283] width 271 height 16
drag, startPoint x: 459, startPoint y: 182, endPoint x: 383, endPoint y: 196, distance: 77.3
copy p "炭焼うなぎ[PERSON_NAME]"
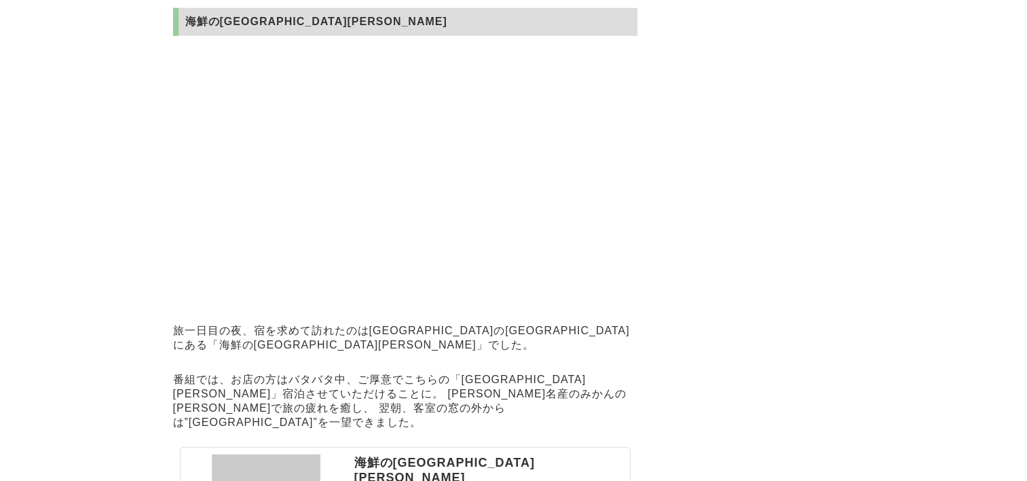
scroll to position [3539, 0]
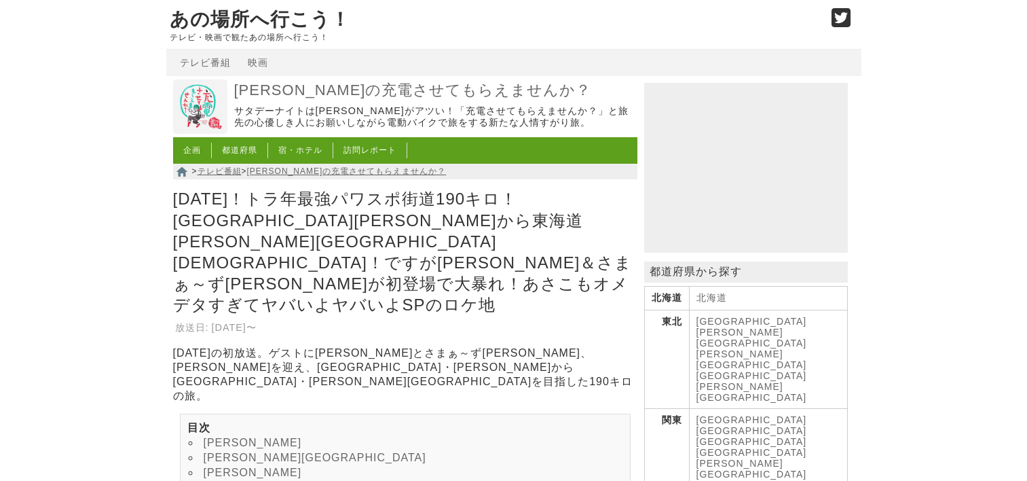
scroll to position [3539, 0]
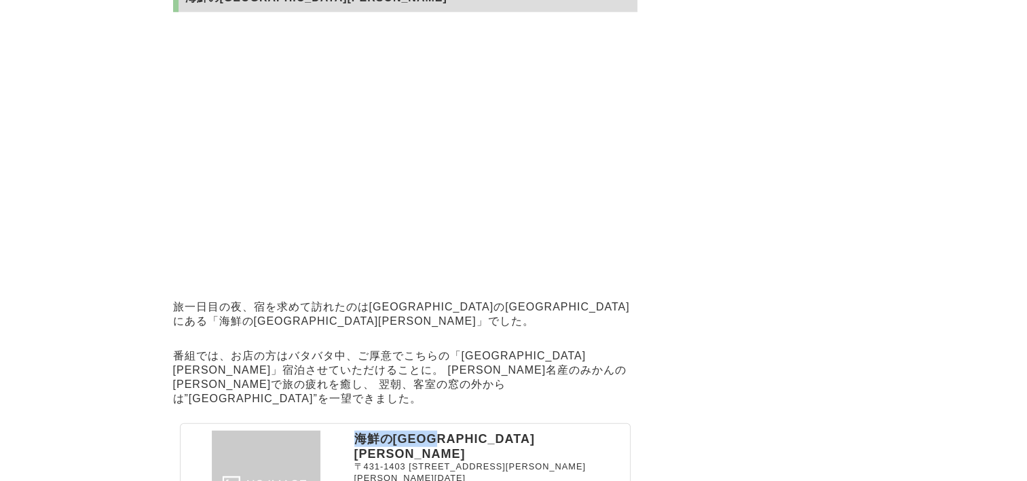
drag, startPoint x: 356, startPoint y: 348, endPoint x: 453, endPoint y: 349, distance: 96.4
click at [453, 430] on p "海鮮の[GEOGRAPHIC_DATA][PERSON_NAME]" at bounding box center [489, 445] width 271 height 31
drag, startPoint x: 453, startPoint y: 349, endPoint x: 432, endPoint y: 349, distance: 21.0
copy p "海鮮の[GEOGRAPHIC_DATA][PERSON_NAME]"
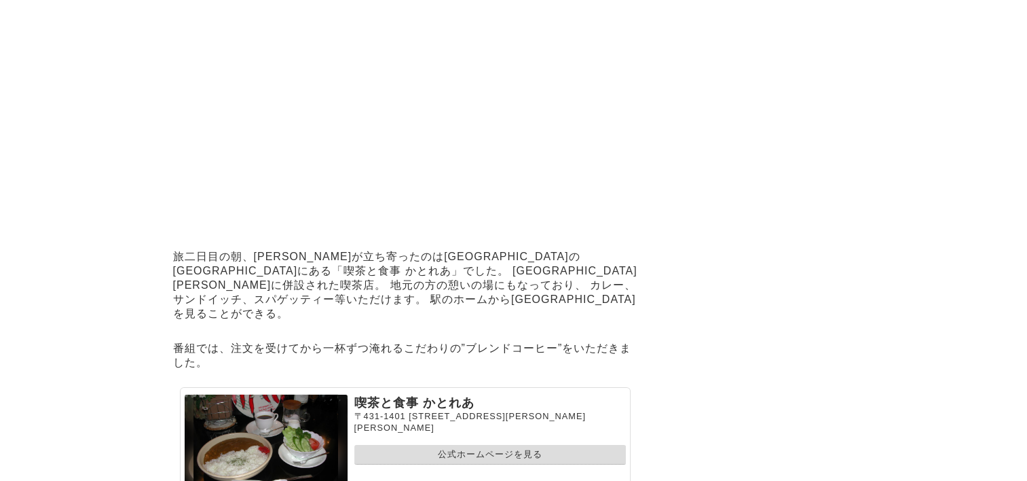
scroll to position [4286, 0]
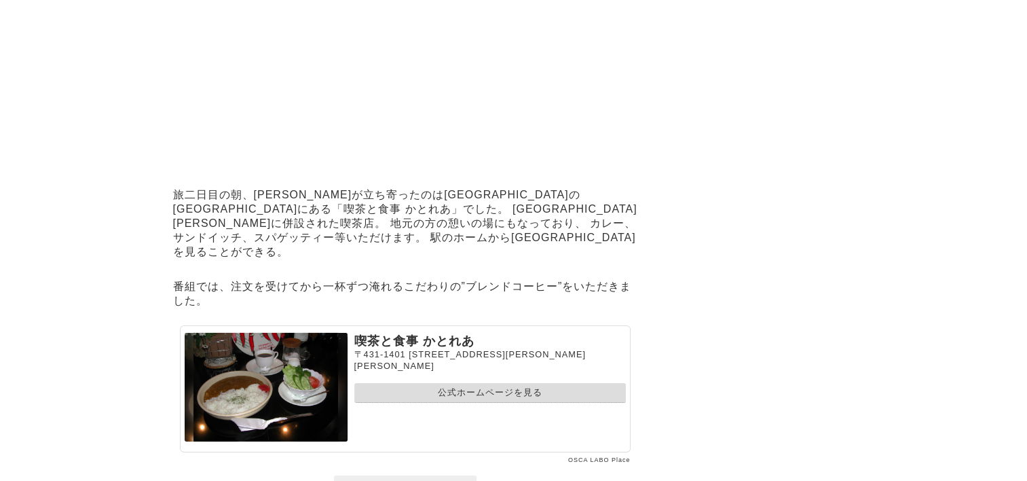
click at [455, 383] on link "公式ホームページを見る" at bounding box center [489, 393] width 271 height 20
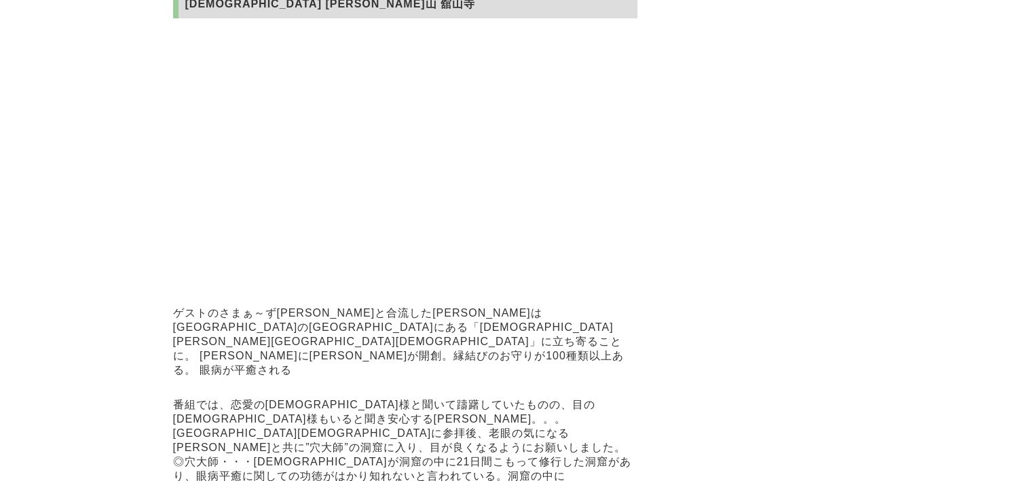
scroll to position [4829, 0]
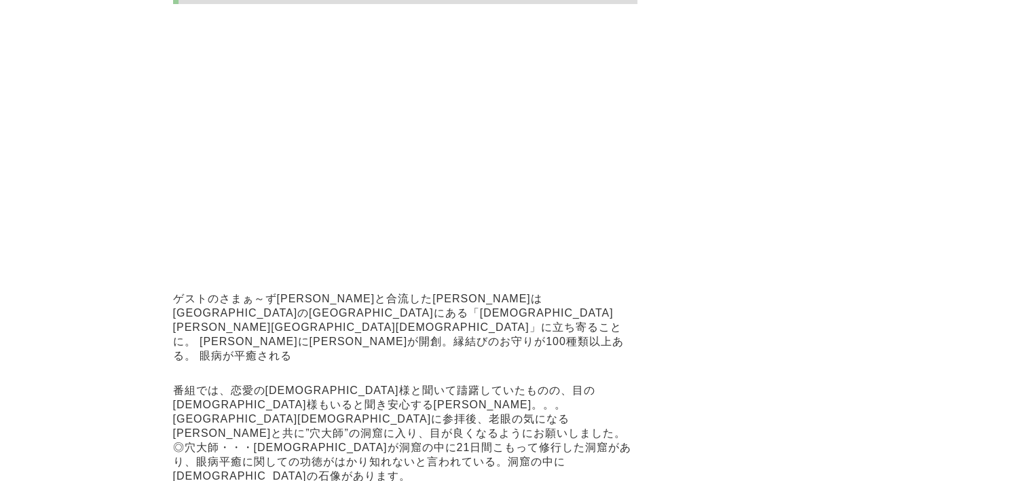
drag, startPoint x: 540, startPoint y: 404, endPoint x: 354, endPoint y: 407, distance: 186.0
drag, startPoint x: 354, startPoint y: 407, endPoint x: 345, endPoint y: 417, distance: 13.0
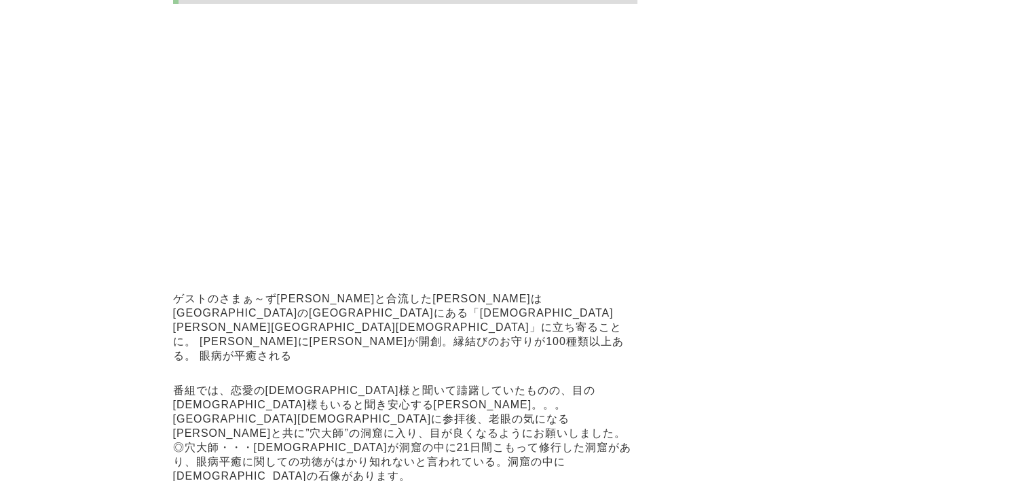
drag, startPoint x: 406, startPoint y: 406, endPoint x: 551, endPoint y: 404, distance: 145.2
drag, startPoint x: 551, startPoint y: 404, endPoint x: 542, endPoint y: 406, distance: 9.6
copy p "[STREET_ADDRESS]"
